Goal: Communication & Community: Answer question/provide support

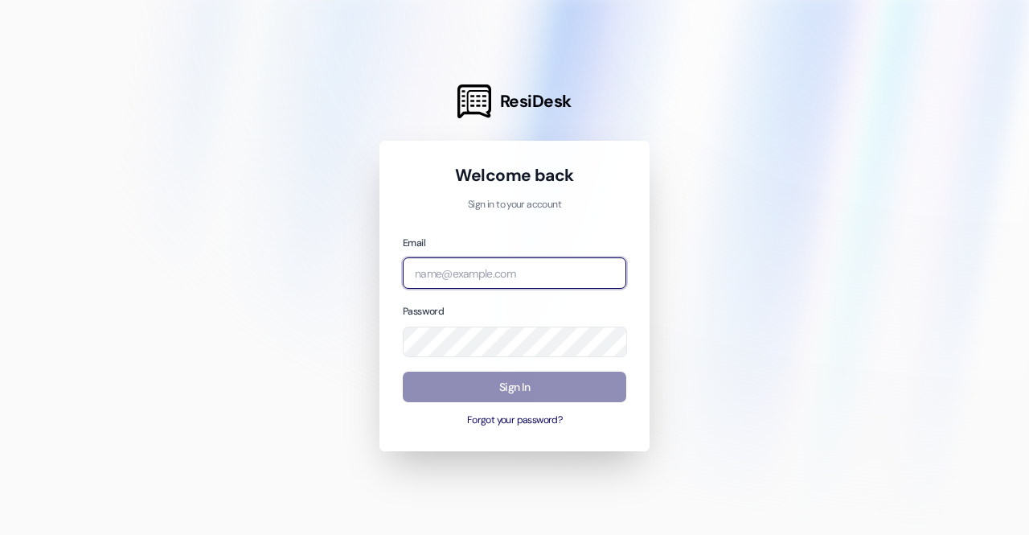
type input "leasing.southridge@redstoneresidential.com"
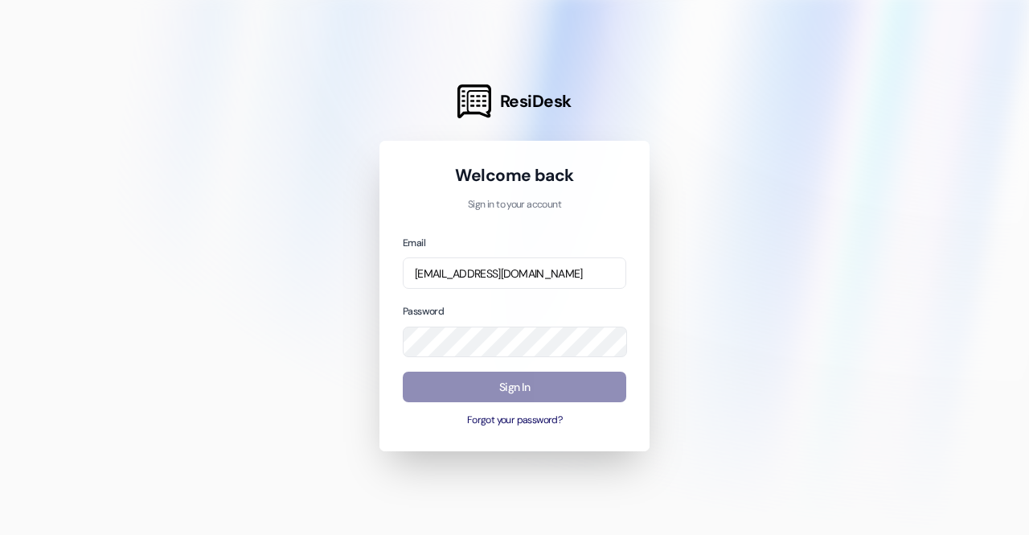
click at [531, 387] on button "Sign In" at bounding box center [515, 387] width 224 height 31
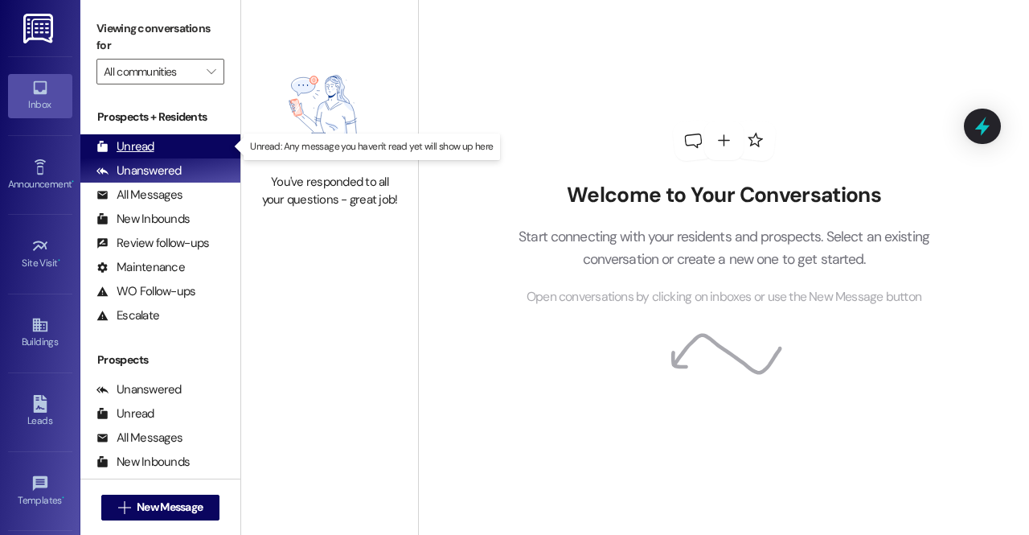
click at [152, 155] on div "Unread (0)" at bounding box center [160, 146] width 160 height 24
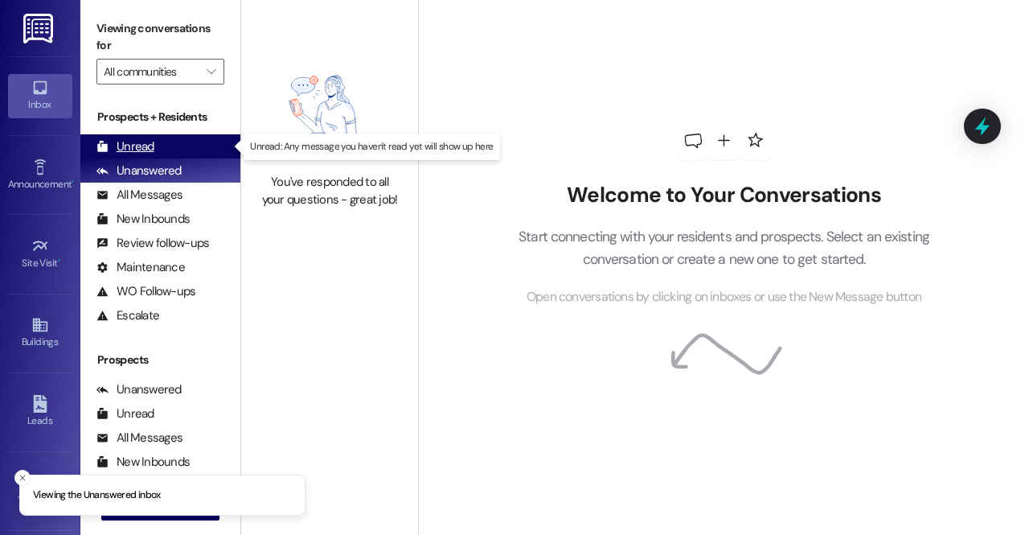
click at [187, 149] on div "Unread (0)" at bounding box center [160, 146] width 160 height 24
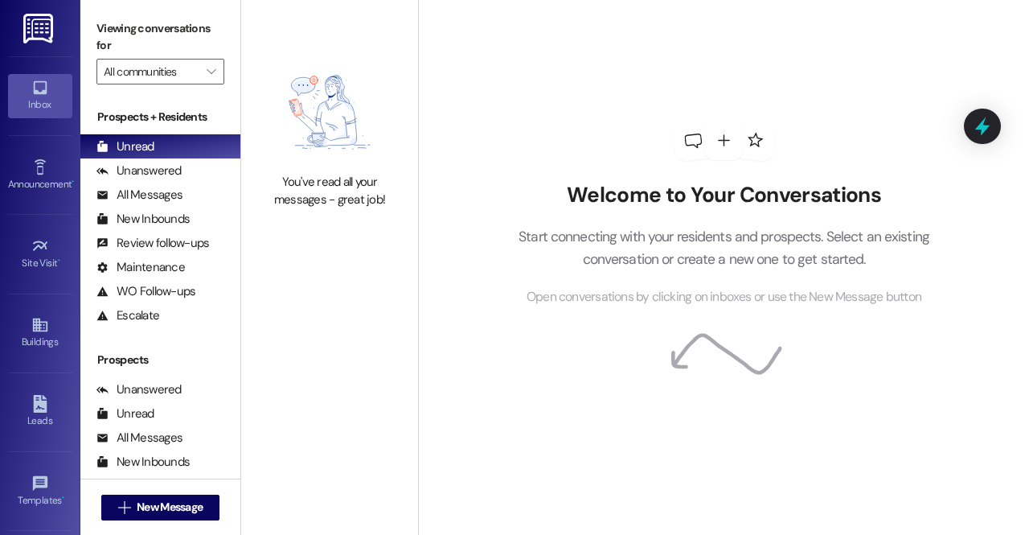
click at [528, 247] on p "Start connecting with your residents and prospects. Select an existing conversa…" at bounding box center [725, 248] width 460 height 46
